Goal: Information Seeking & Learning: Learn about a topic

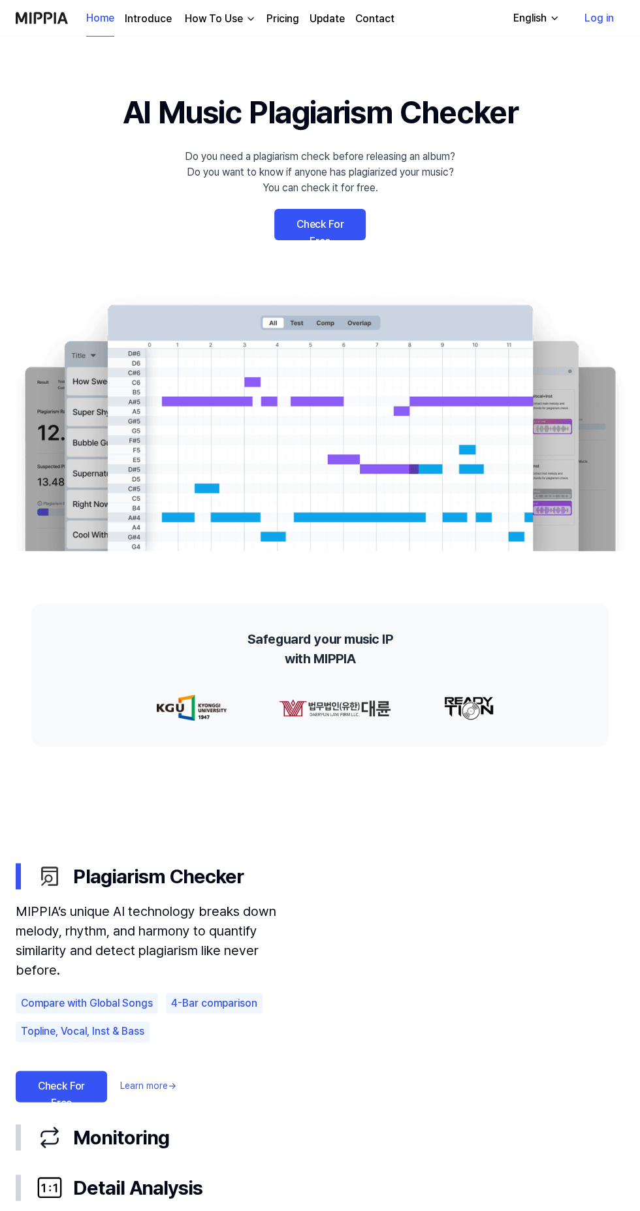
click at [495, 987] on video at bounding box center [467, 955] width 313 height 209
click at [138, 1147] on div "Monitoring" at bounding box center [330, 1137] width 587 height 29
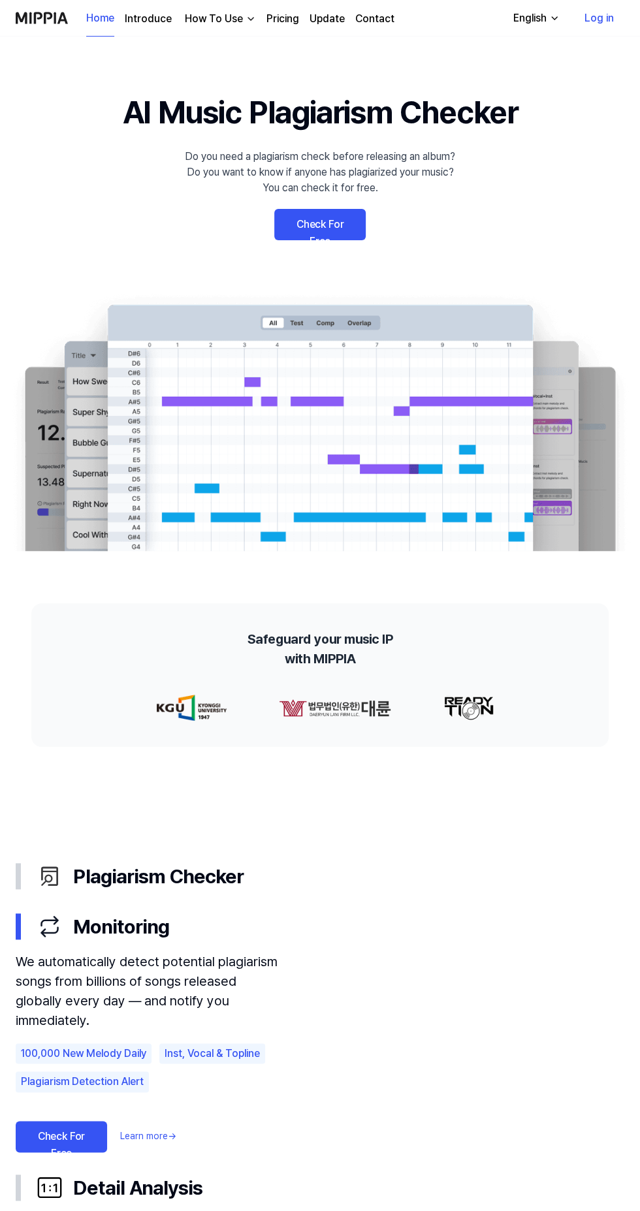
click at [505, 995] on video at bounding box center [467, 1005] width 313 height 209
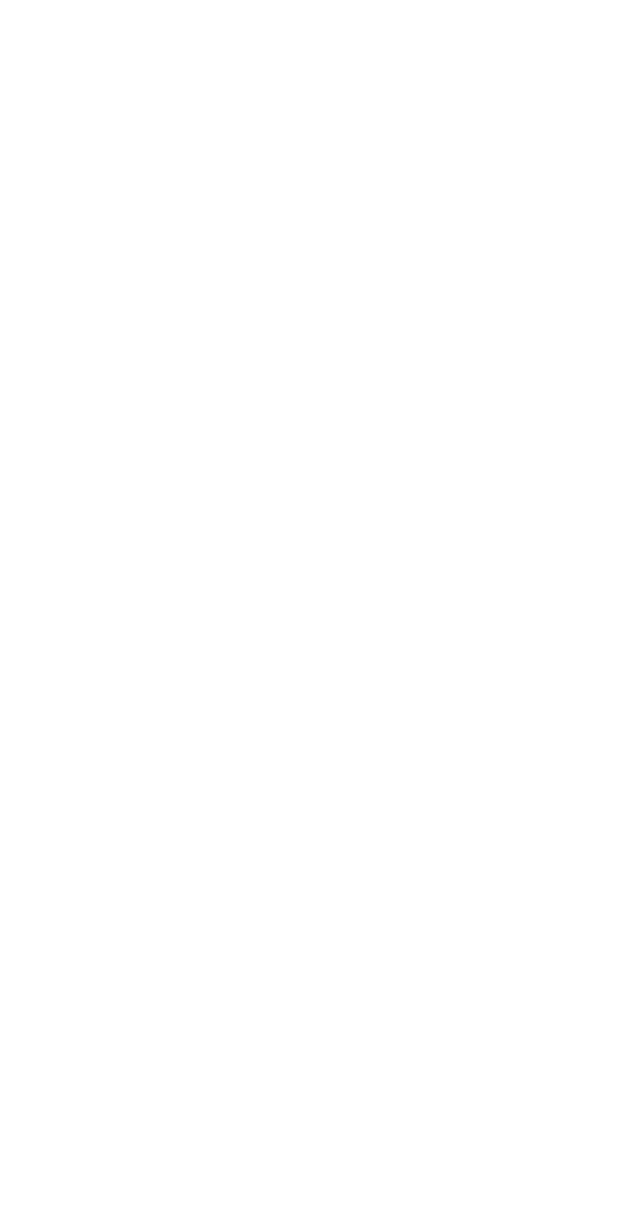
scroll to position [185, 0]
